Goal: Communication & Community: Answer question/provide support

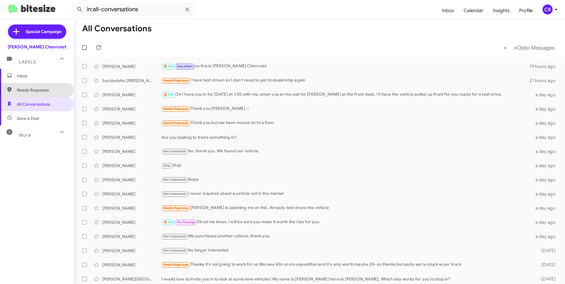
click at [43, 84] on span "Needs Response" at bounding box center [37, 90] width 74 height 14
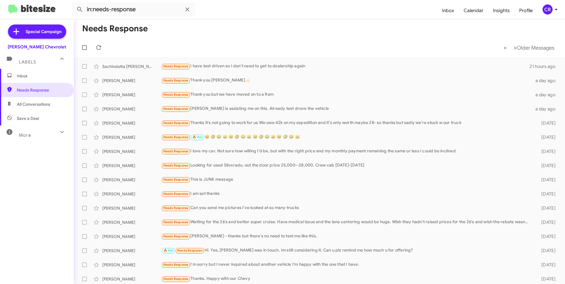
click at [32, 115] on span "Save a Deal" at bounding box center [37, 118] width 74 height 14
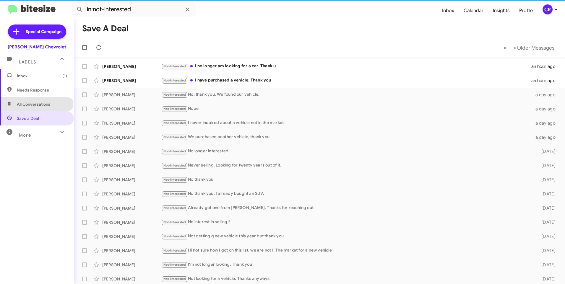
click at [36, 103] on span "All Conversations" at bounding box center [33, 104] width 33 height 6
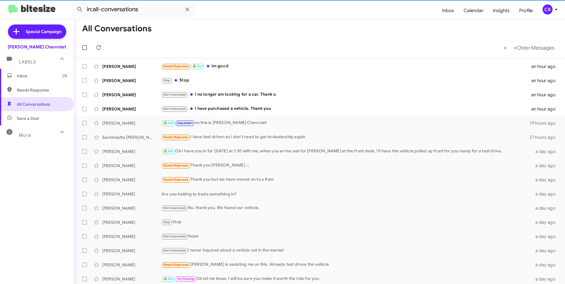
click at [36, 114] on span "Save a Deal" at bounding box center [37, 118] width 74 height 14
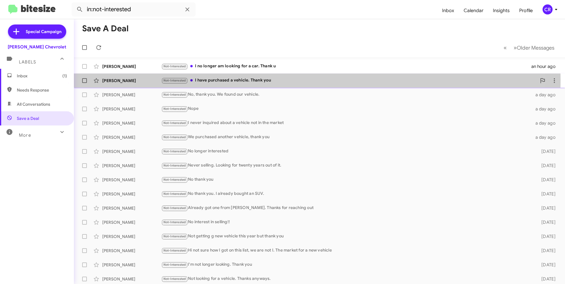
click at [215, 80] on div "Not-Interested I have purchased a vehicle. Thank you" at bounding box center [348, 80] width 375 height 7
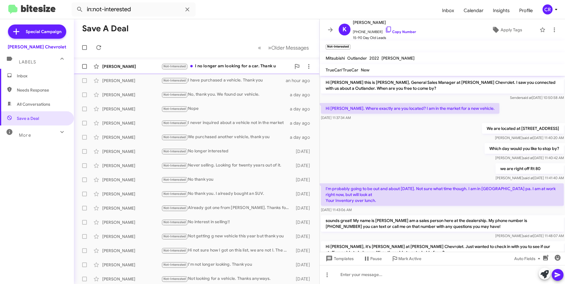
click at [225, 68] on div "Not-Interested I no longer am looking for a car. Thank u" at bounding box center [226, 66] width 130 height 7
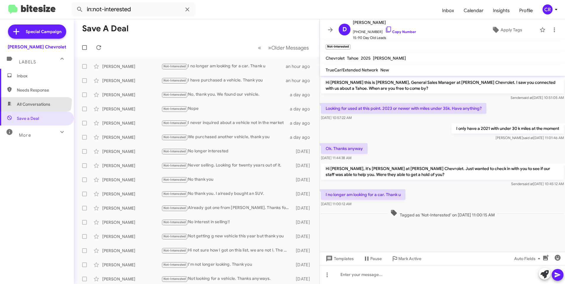
click at [35, 101] on span "All Conversations" at bounding box center [37, 104] width 74 height 14
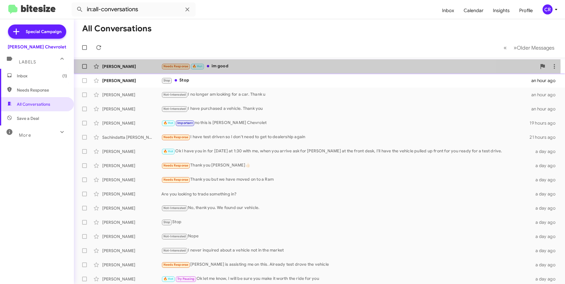
click at [228, 67] on div "Needs Response 🔥 Hot im good" at bounding box center [348, 66] width 375 height 7
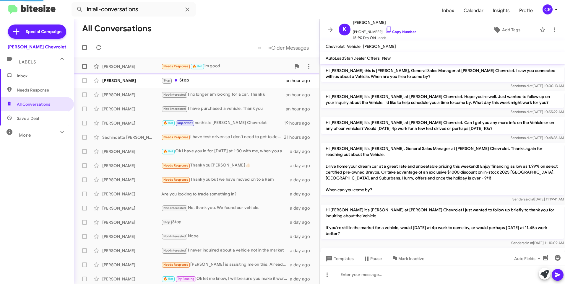
scroll to position [103, 0]
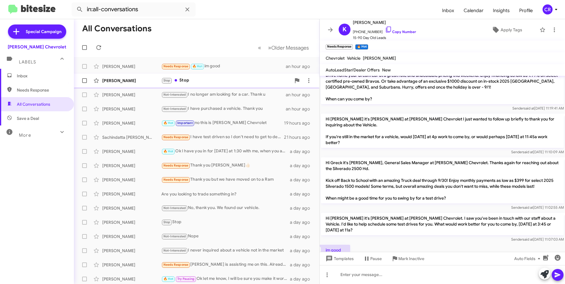
click at [202, 80] on div "Stop Stop" at bounding box center [226, 80] width 130 height 7
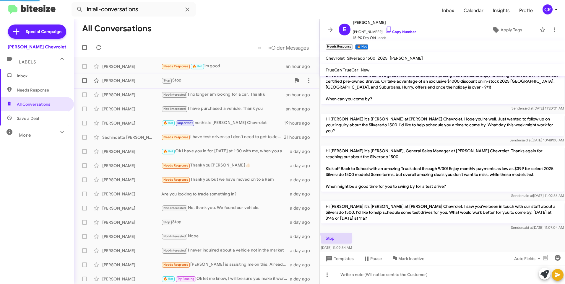
scroll to position [109, 0]
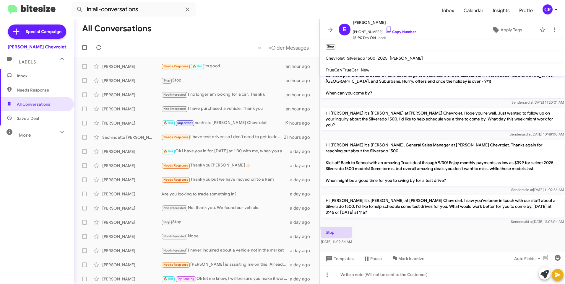
click at [45, 92] on span "Needs Response" at bounding box center [42, 90] width 50 height 6
type input "in:needs-response"
